Goal: Task Accomplishment & Management: Use online tool/utility

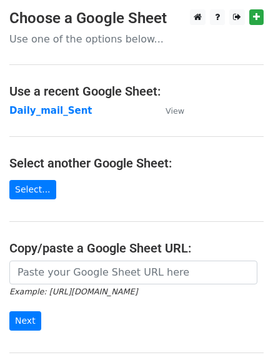
click at [59, 112] on strong "Daily_mail_Sent" at bounding box center [50, 110] width 83 height 11
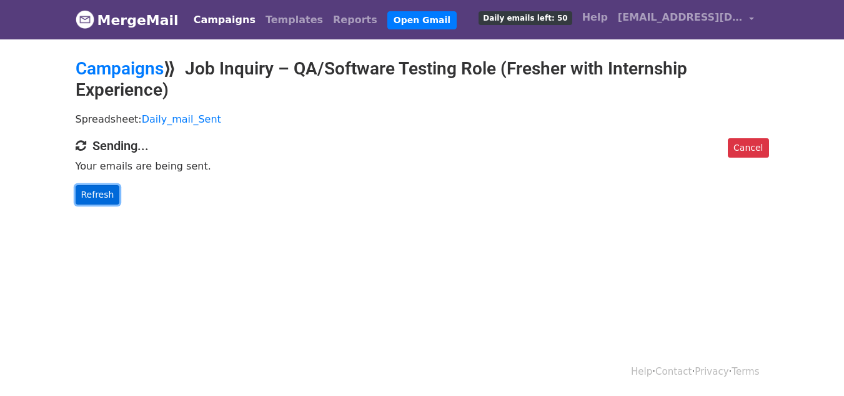
click at [104, 198] on link "Refresh" at bounding box center [98, 194] width 44 height 19
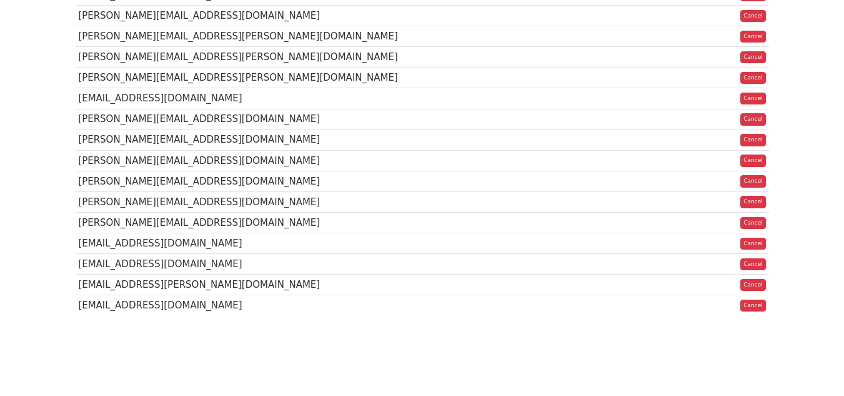
scroll to position [995, 0]
